Goal: Book appointment/travel/reservation

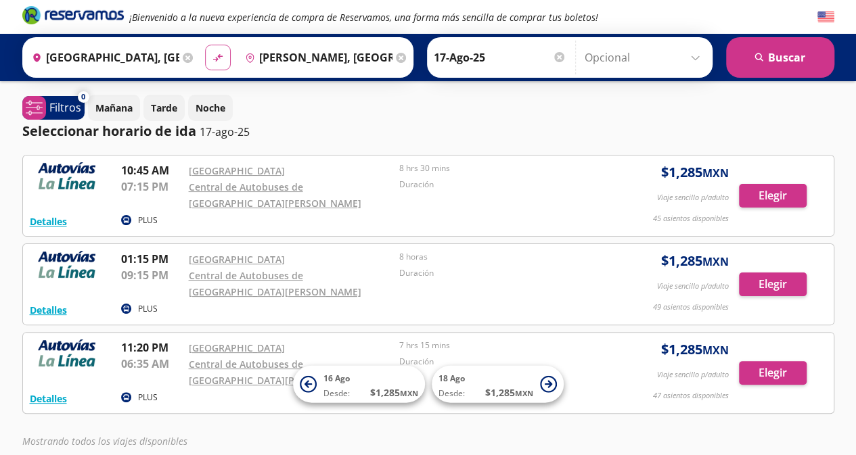
click at [212, 60] on icon "material-symbols:compare-arrows-rounded" at bounding box center [218, 57] width 12 height 13
type input "Lázaro Cárdenas, Michoacán"
type input "[GEOGRAPHIC_DATA], [GEOGRAPHIC_DATA]"
click at [396, 58] on icon at bounding box center [401, 58] width 10 height 10
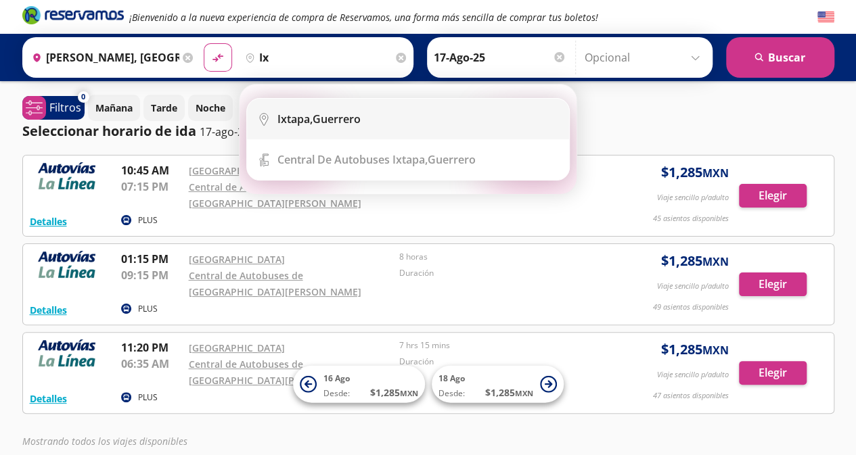
click at [377, 124] on div "Ixtapa, Guerrero" at bounding box center [417, 119] width 281 height 15
type input "Ixtapa, [GEOGRAPHIC_DATA]"
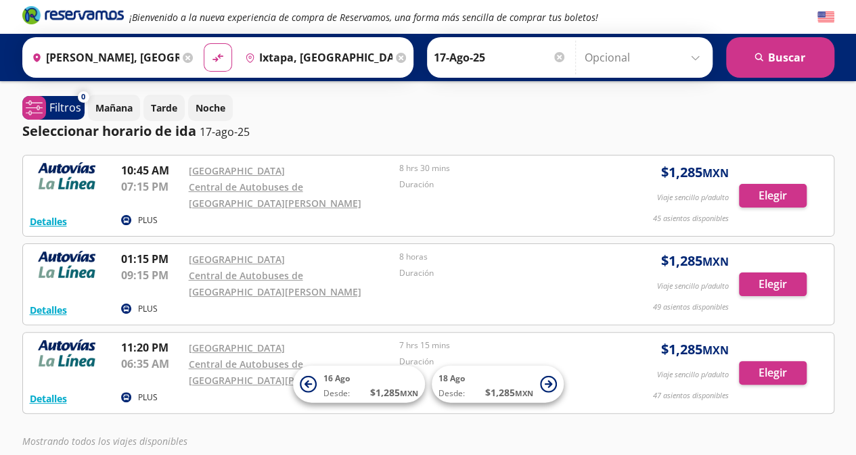
click at [396, 61] on icon at bounding box center [401, 58] width 10 height 10
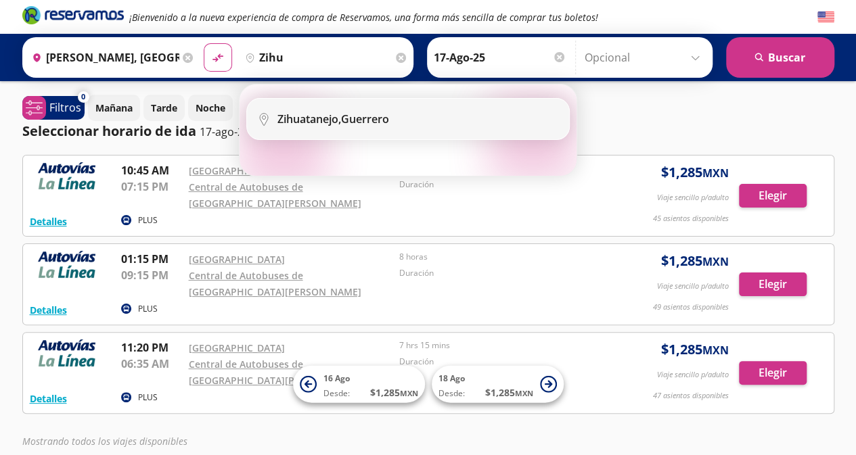
click at [340, 116] on div "Zihuatanejo, Guerrero" at bounding box center [333, 119] width 112 height 15
type input "Zihuatanejo, Guerrero"
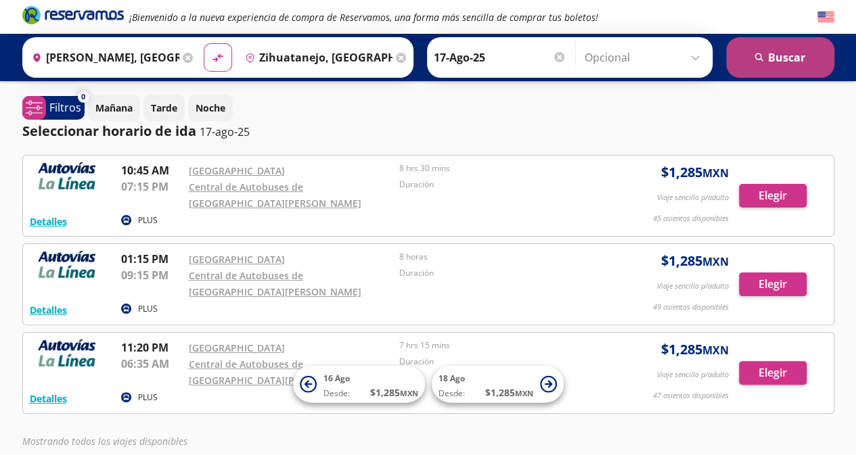
click at [773, 47] on button "search Buscar" at bounding box center [780, 57] width 108 height 41
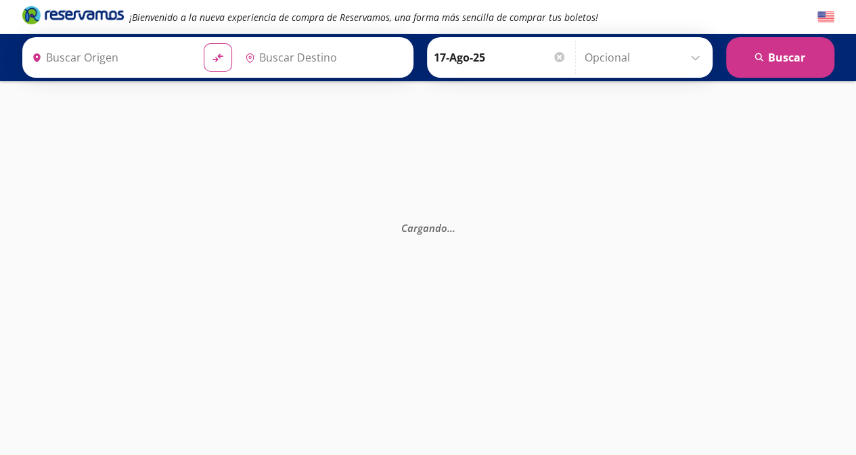
type input "Lázaro Cárdenas, Michoacán"
type input "Zihuatanejo, Guerrero"
